Goal: Task Accomplishment & Management: Use online tool/utility

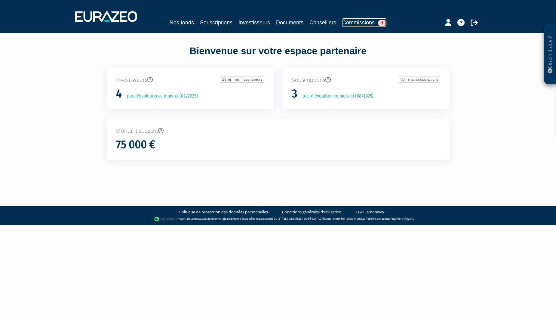
click at [350, 23] on link "Commissions 1" at bounding box center [364, 22] width 44 height 8
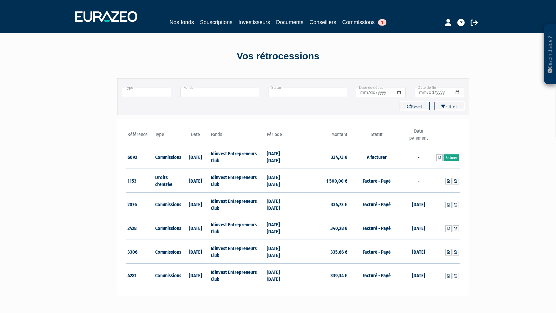
click at [453, 158] on link "Facturer" at bounding box center [450, 157] width 15 height 7
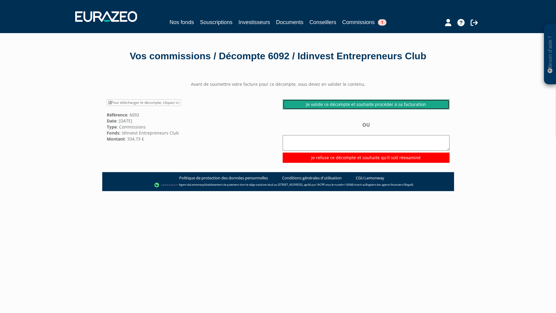
click at [346, 103] on link "Je valide ce décompte et souhaite procéder à sa facturation" at bounding box center [366, 104] width 167 height 10
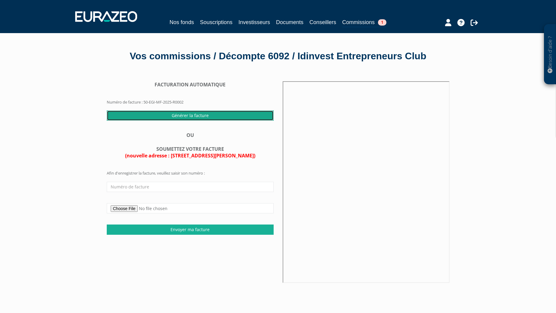
click at [187, 115] on input "Générer la facture" at bounding box center [190, 115] width 167 height 10
click at [191, 116] on input "Générer la facture" at bounding box center [190, 115] width 167 height 10
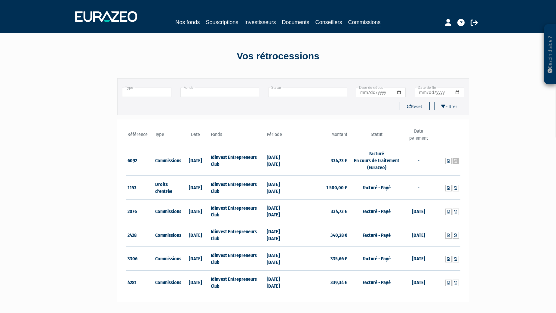
click at [456, 162] on icon at bounding box center [455, 161] width 3 height 4
click at [398, 93] on input "Date de début" at bounding box center [381, 92] width 50 height 10
click at [396, 93] on input "Date de début" at bounding box center [381, 92] width 50 height 10
type input "2024-01-01"
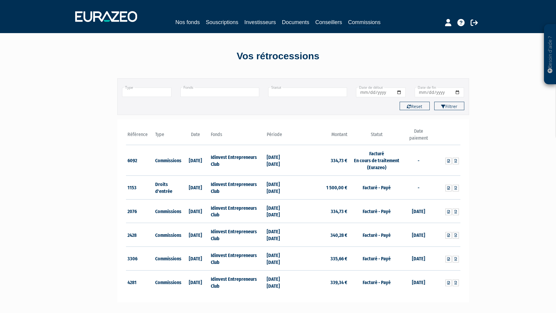
click at [457, 92] on input "Date de fin" at bounding box center [439, 92] width 50 height 10
click at [456, 92] on input "Date de fin" at bounding box center [439, 92] width 50 height 10
type input "2024-12-31"
click at [449, 106] on button "Filtrer" at bounding box center [449, 106] width 30 height 8
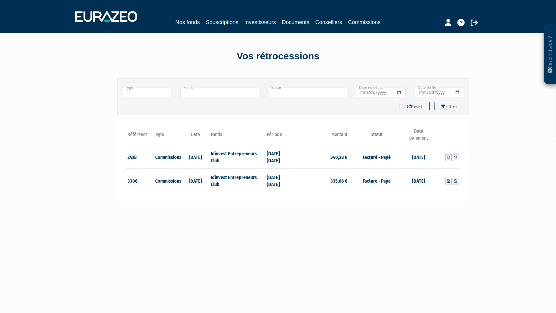
click at [457, 93] on input "[DATE]" at bounding box center [439, 92] width 50 height 10
click at [456, 93] on input "2025-12-31" at bounding box center [439, 92] width 50 height 10
click at [450, 108] on button "Filtrer" at bounding box center [449, 106] width 30 height 8
click at [431, 93] on input "2025-12-31" at bounding box center [439, 92] width 50 height 10
type input "2025-07-31"
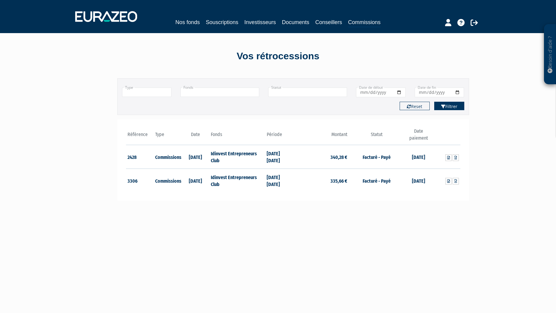
click at [447, 107] on button "Filtrer" at bounding box center [449, 106] width 30 height 8
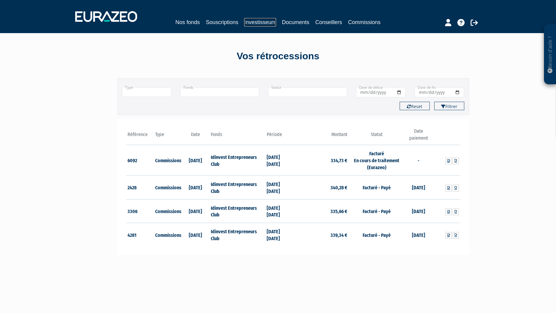
click at [257, 24] on link "Investisseurs" at bounding box center [260, 22] width 32 height 8
